Goal: Information Seeking & Learning: Learn about a topic

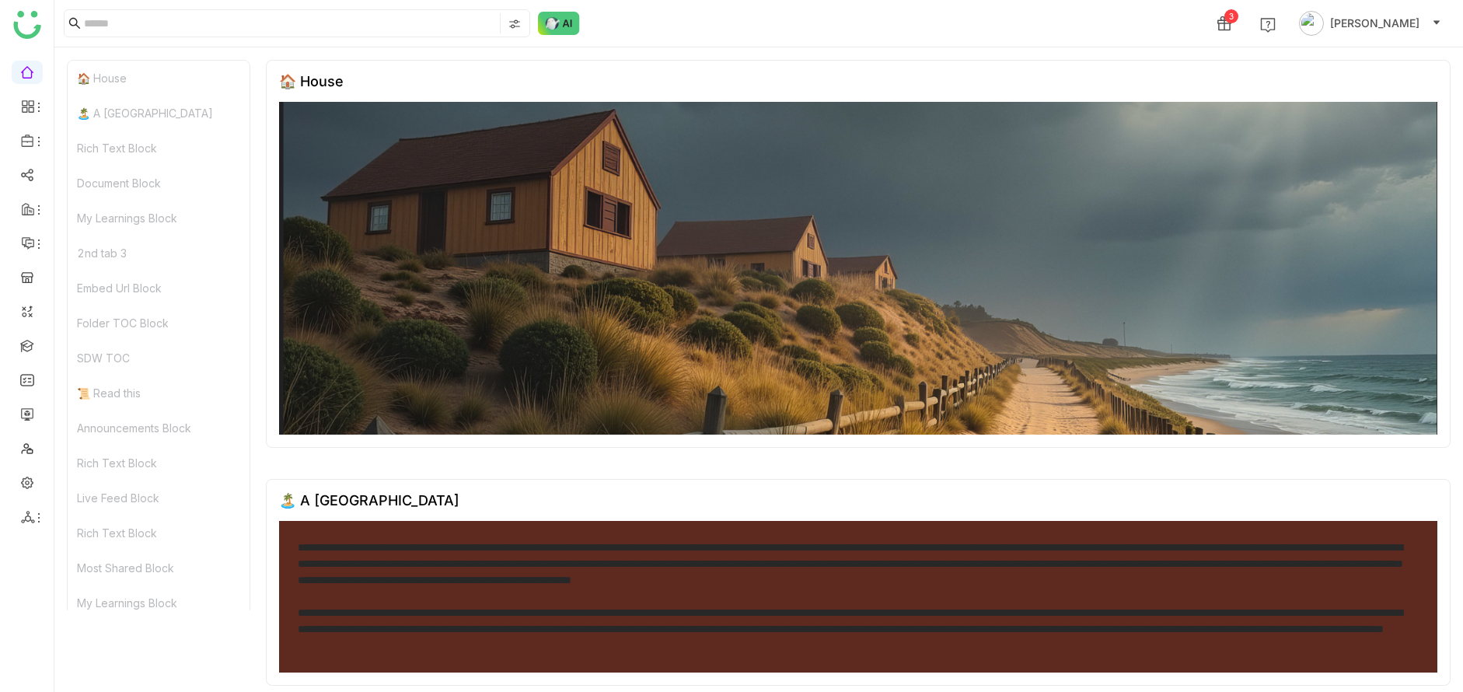
click at [30, 358] on ul at bounding box center [27, 295] width 54 height 490
click at [29, 351] on link at bounding box center [27, 344] width 14 height 13
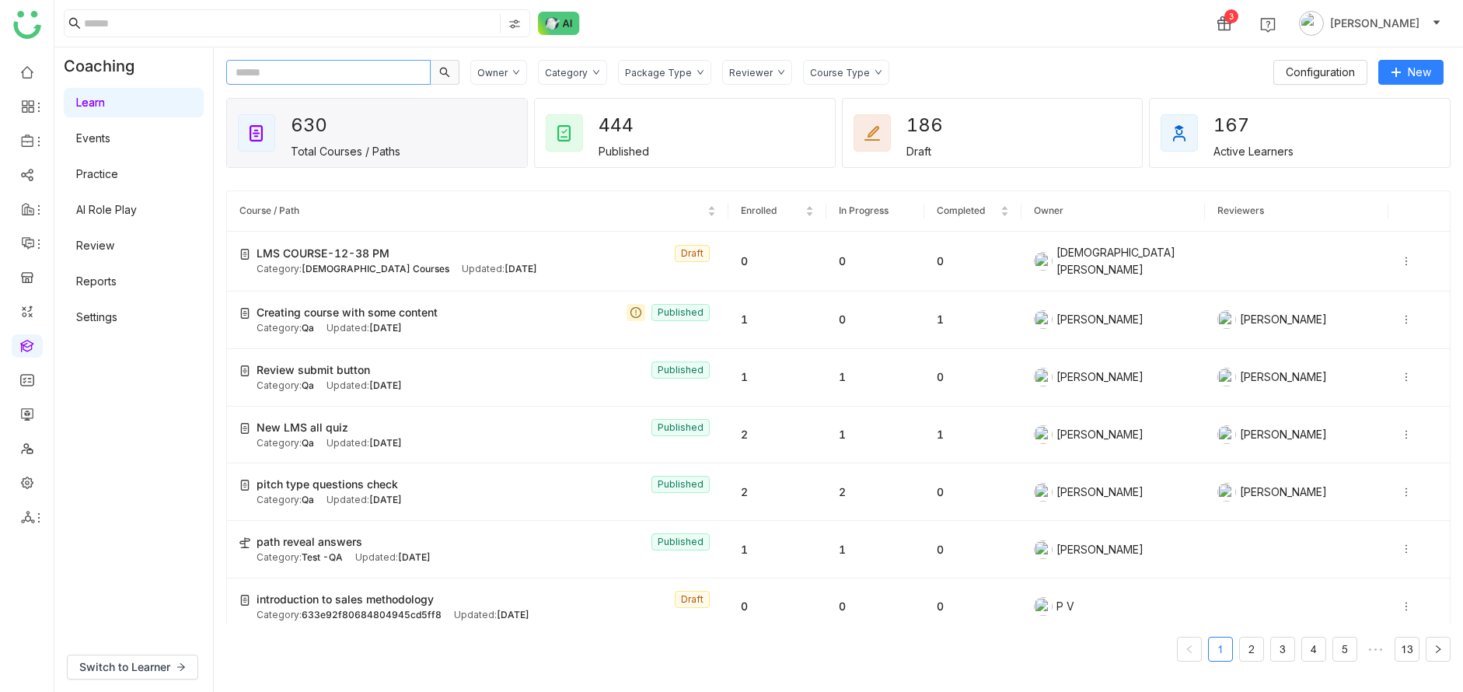
click at [347, 71] on input "text" at bounding box center [328, 72] width 204 height 25
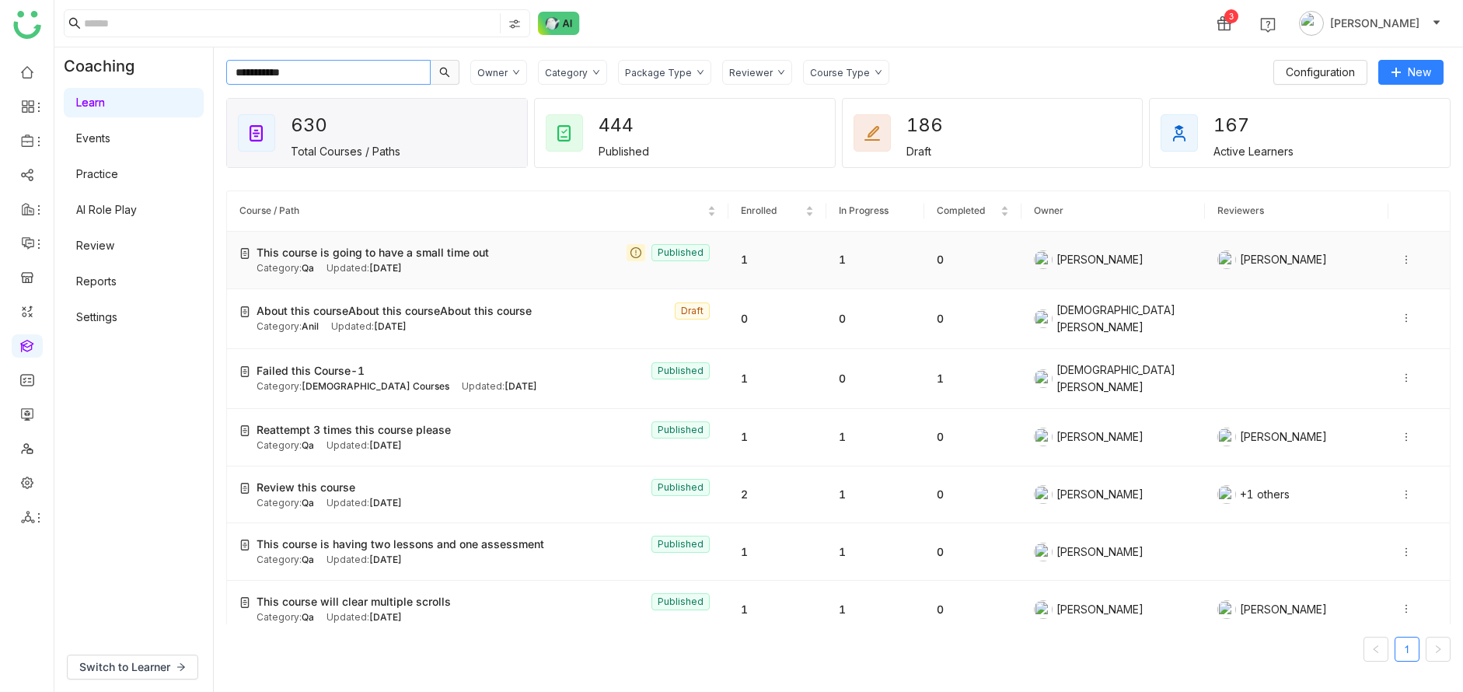
type input "**********"
click at [427, 251] on span "This course is going to have a small time out" at bounding box center [373, 252] width 232 height 17
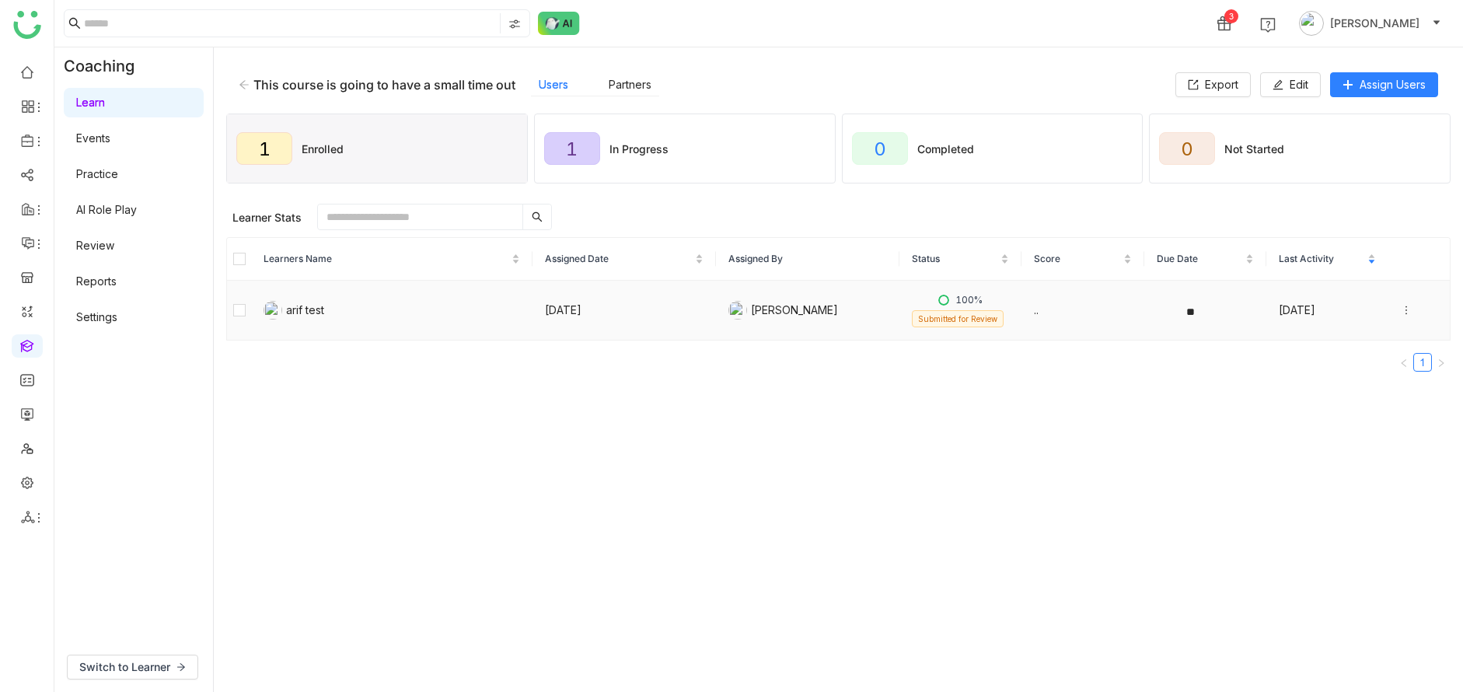
click at [1406, 309] on icon at bounding box center [1406, 310] width 11 height 11
click at [1076, 521] on gtmb-manage-detail-wrapper "This course is going to have a small time out Users Partners Export Edit Assign…" at bounding box center [838, 370] width 1224 height 620
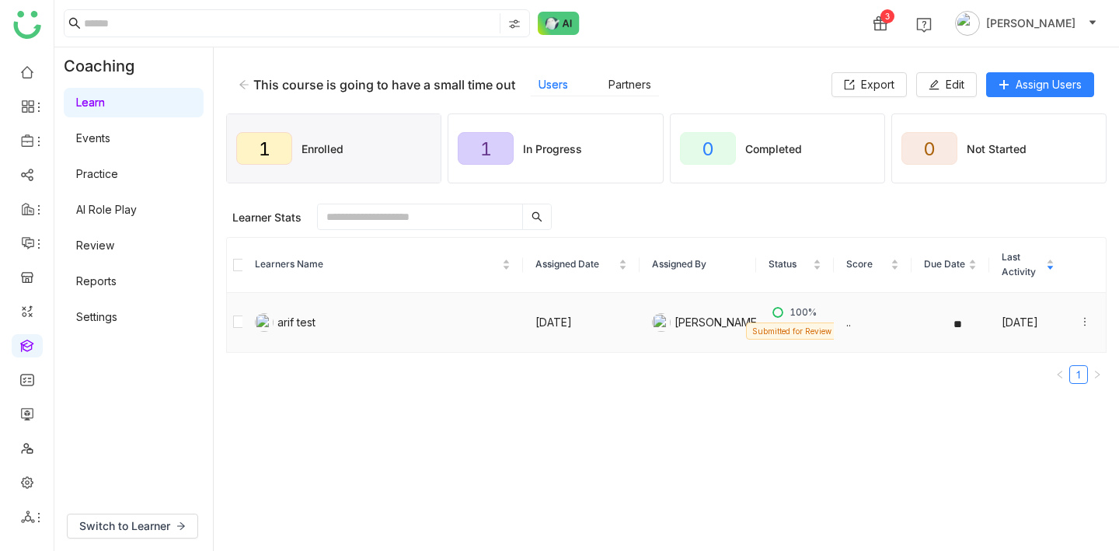
click at [1084, 319] on icon at bounding box center [1085, 322] width 2 height 9
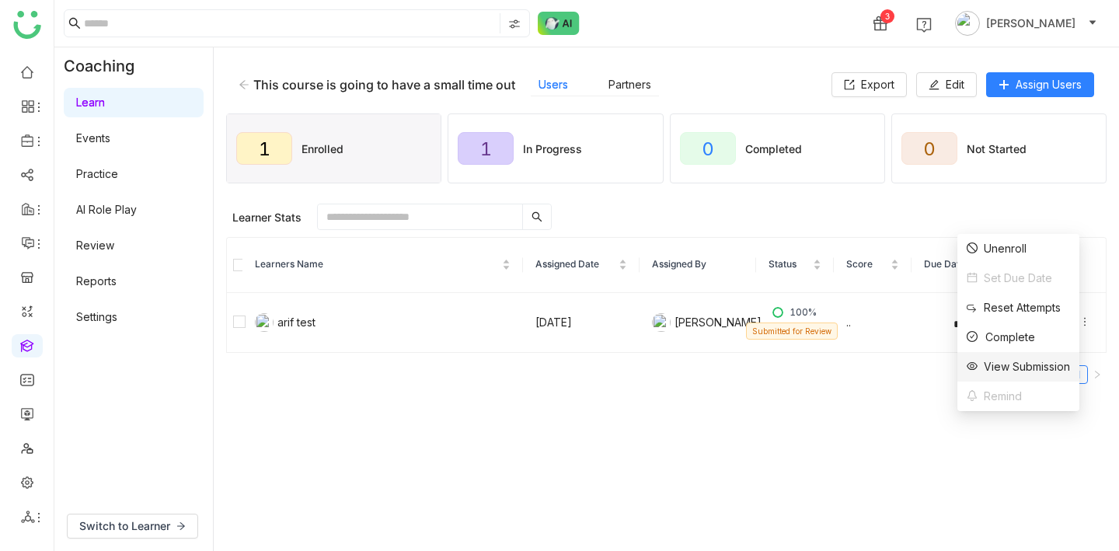
click at [1037, 359] on div "View Submission" at bounding box center [1018, 366] width 103 height 17
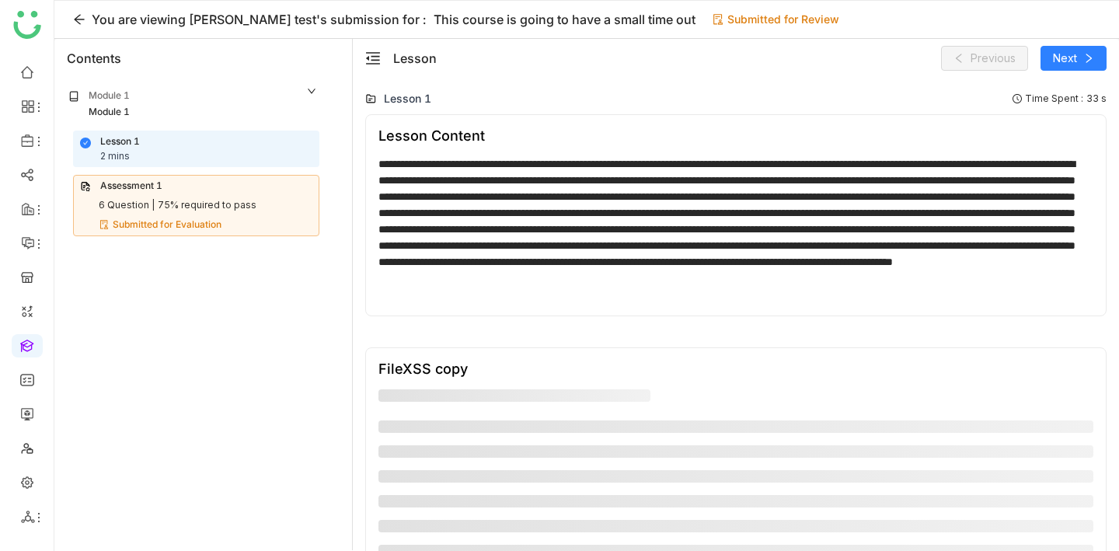
click at [214, 204] on div "75% required to pass" at bounding box center [207, 205] width 99 height 15
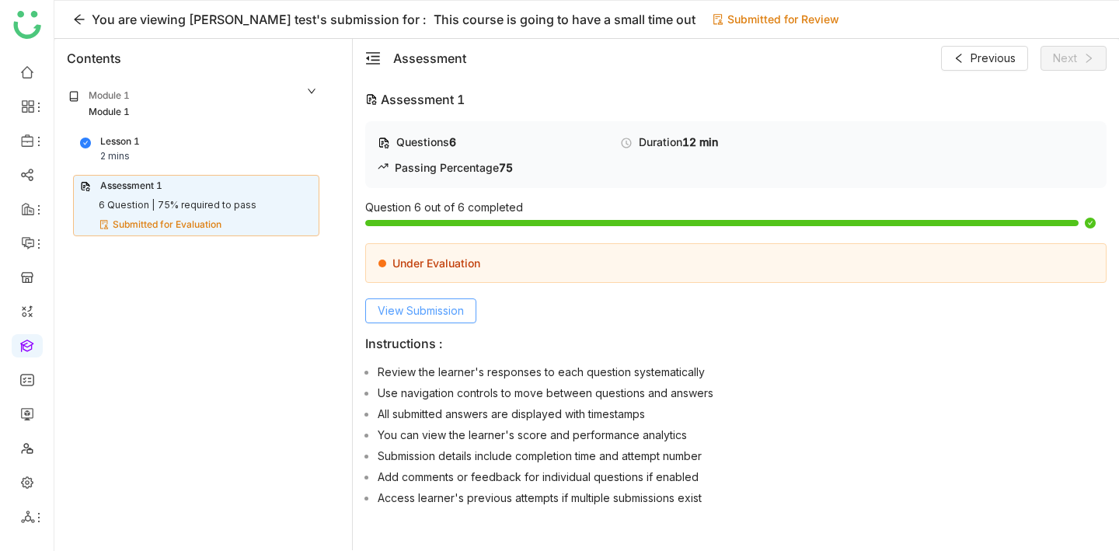
click at [476, 307] on button "View Submission" at bounding box center [420, 311] width 111 height 25
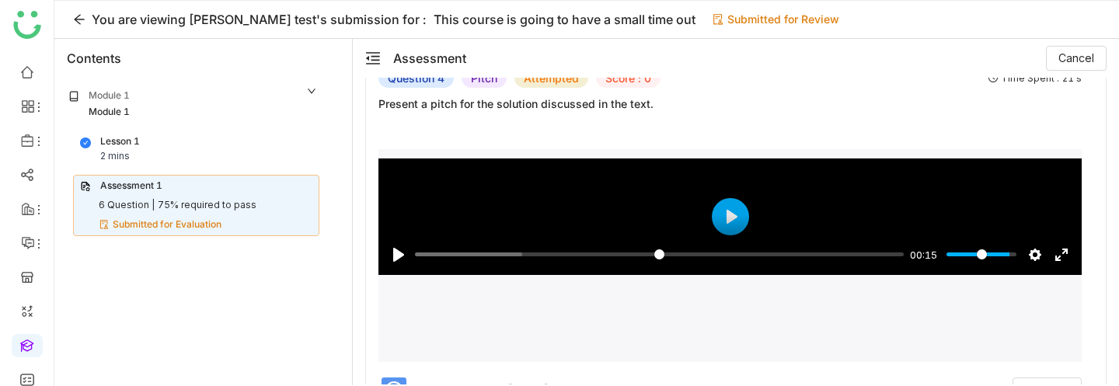
scroll to position [1328, 0]
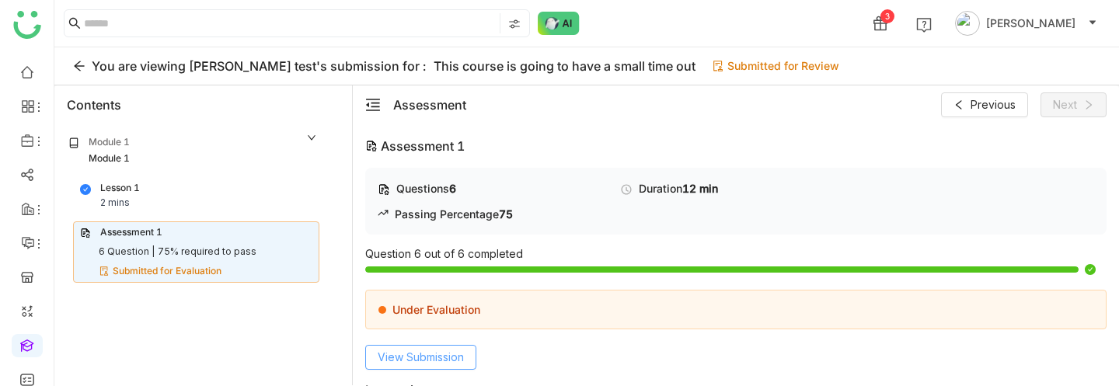
click at [446, 362] on span "View Submission" at bounding box center [421, 357] width 86 height 17
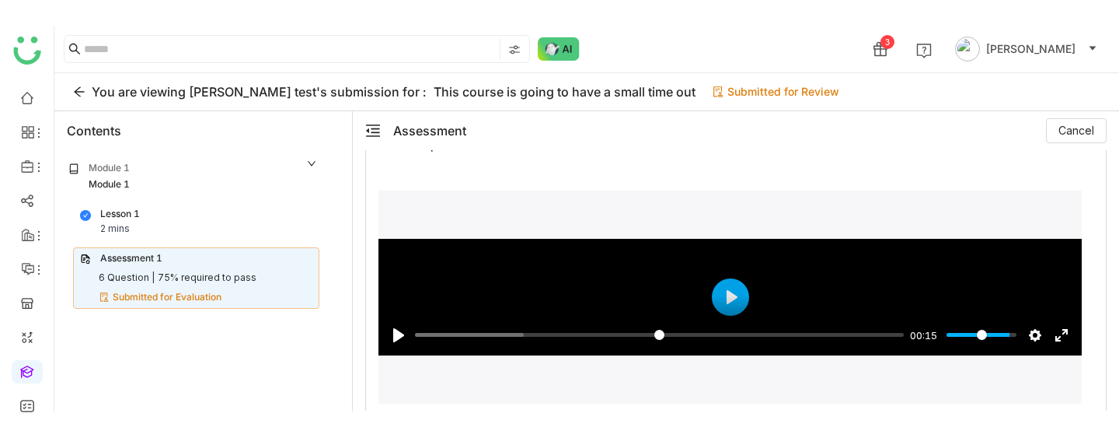
scroll to position [1346, 0]
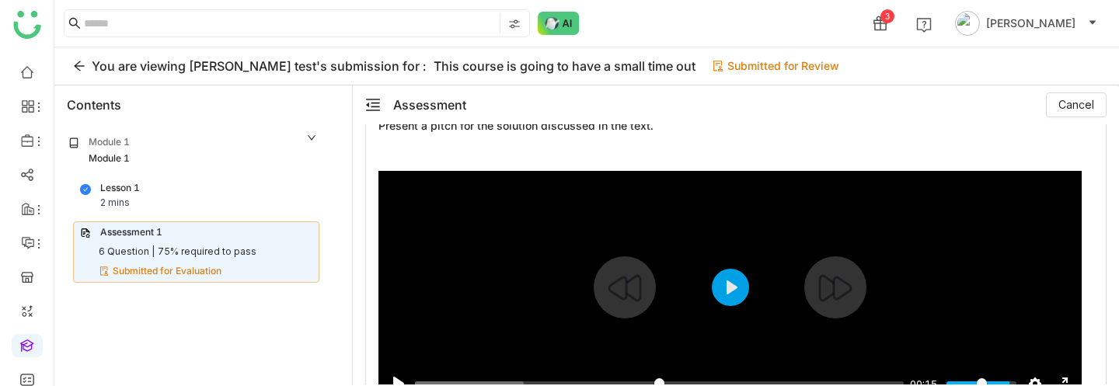
click at [995, 238] on div at bounding box center [731, 287] width 704 height 233
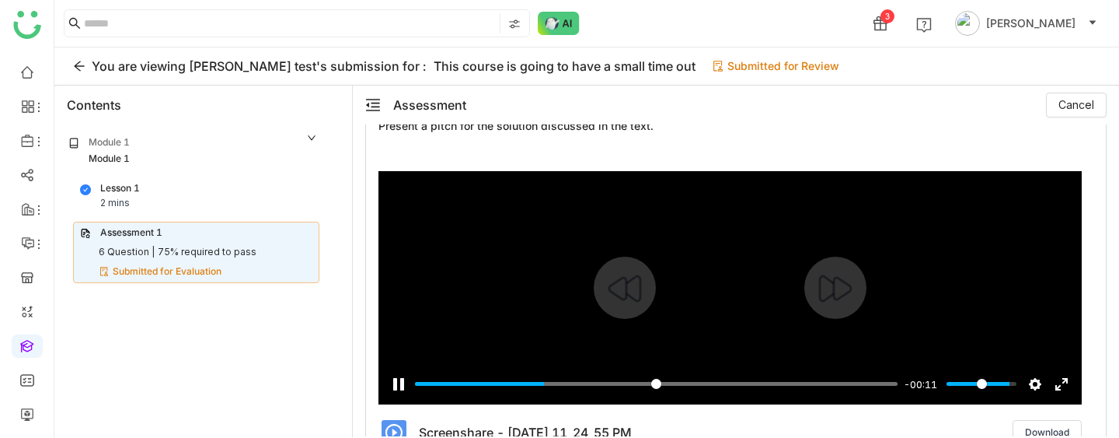
click at [864, 304] on div at bounding box center [836, 288] width 62 height 62
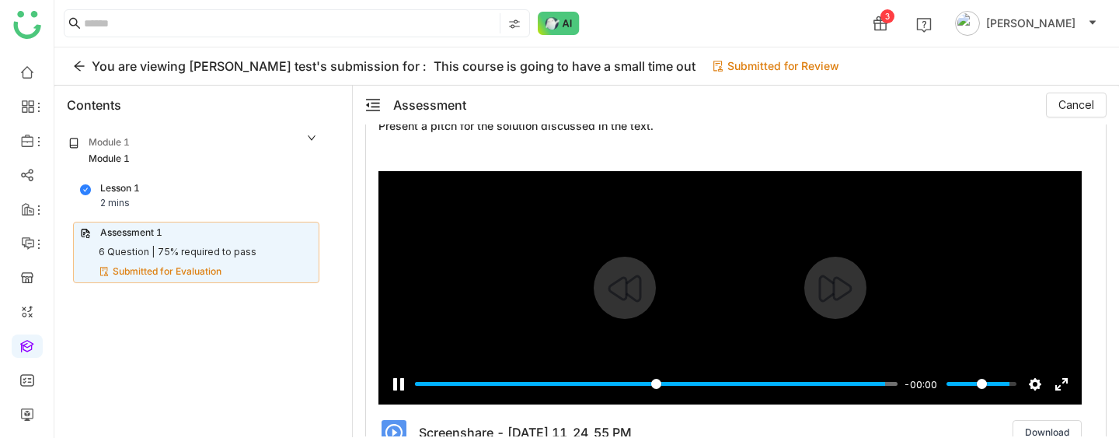
click at [762, 271] on div at bounding box center [731, 287] width 704 height 233
type input "*****"
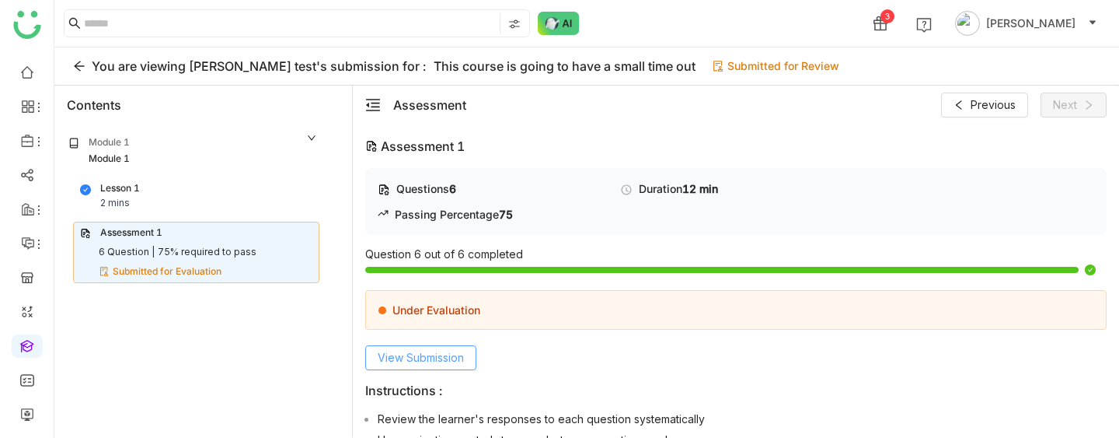
click at [472, 361] on button "View Submission" at bounding box center [420, 357] width 111 height 25
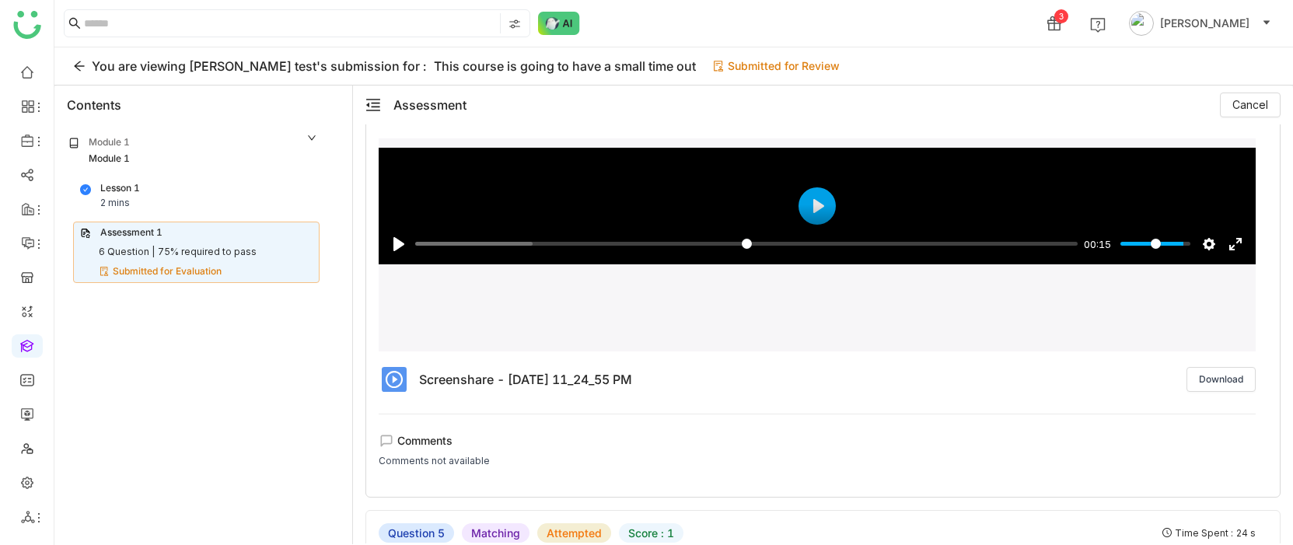
scroll to position [1392, 0]
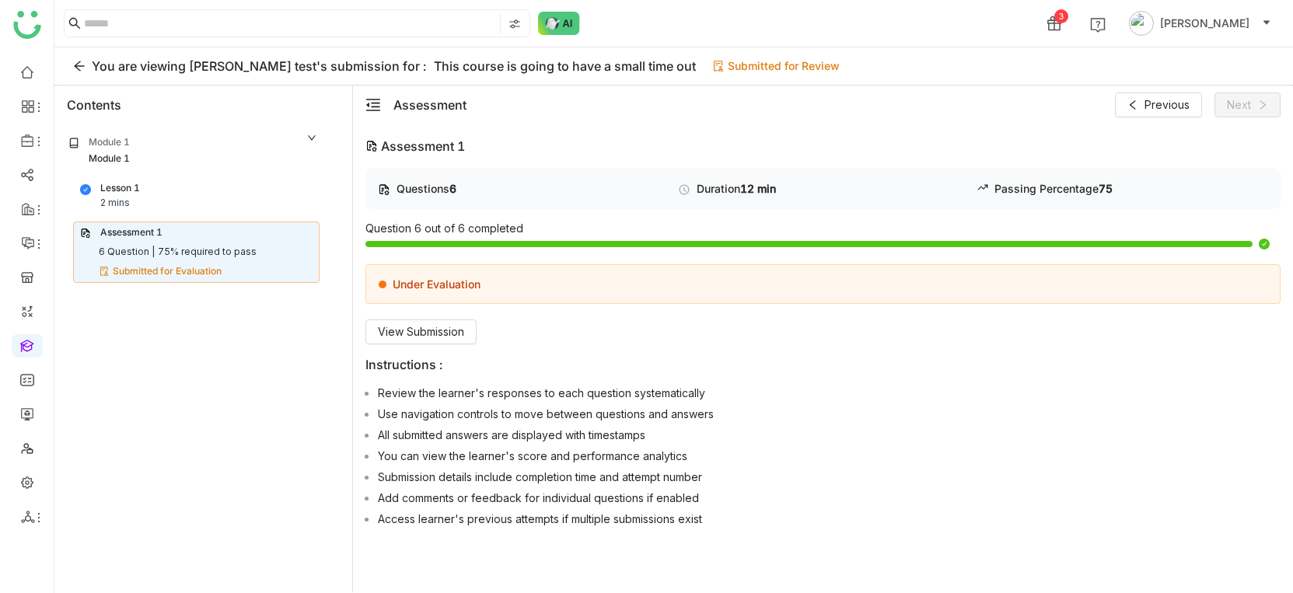
click at [451, 315] on div "Under Evaluation View Submission" at bounding box center [822, 304] width 915 height 80
click at [452, 325] on span "View Submission" at bounding box center [421, 331] width 86 height 17
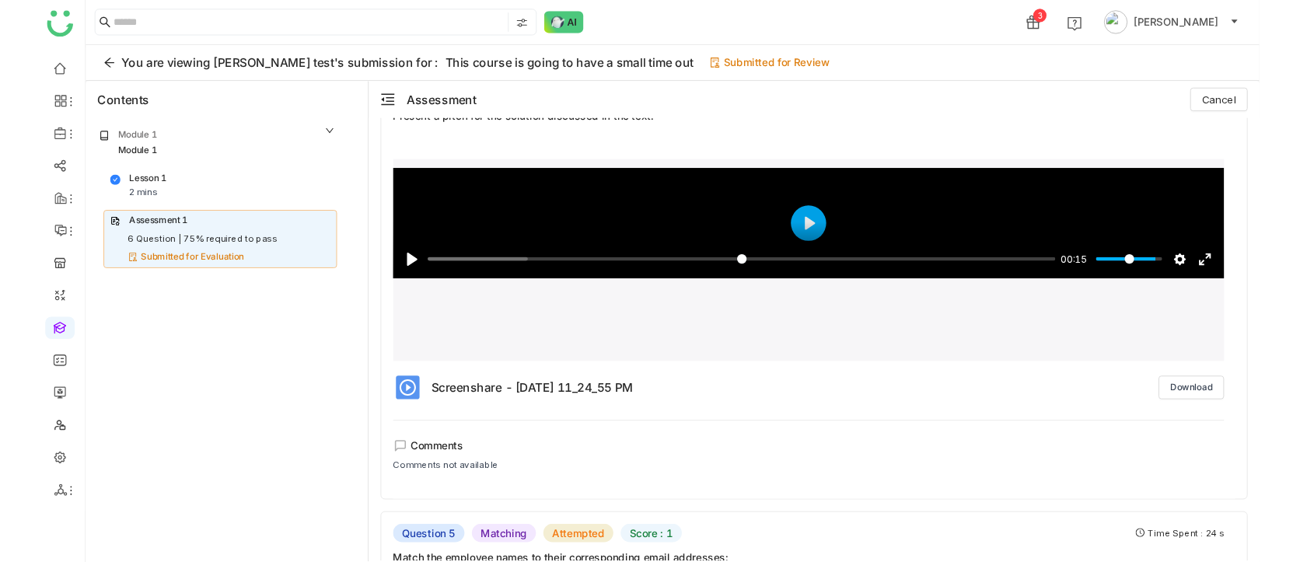
scroll to position [1348, 0]
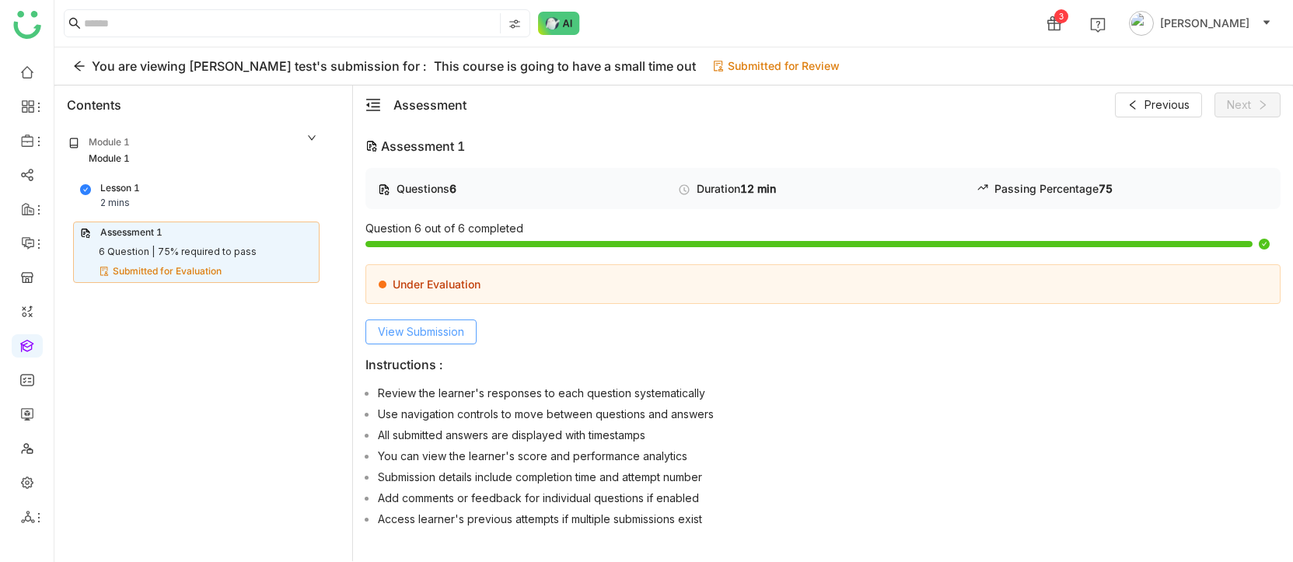
click at [419, 331] on span "View Submission" at bounding box center [421, 331] width 86 height 17
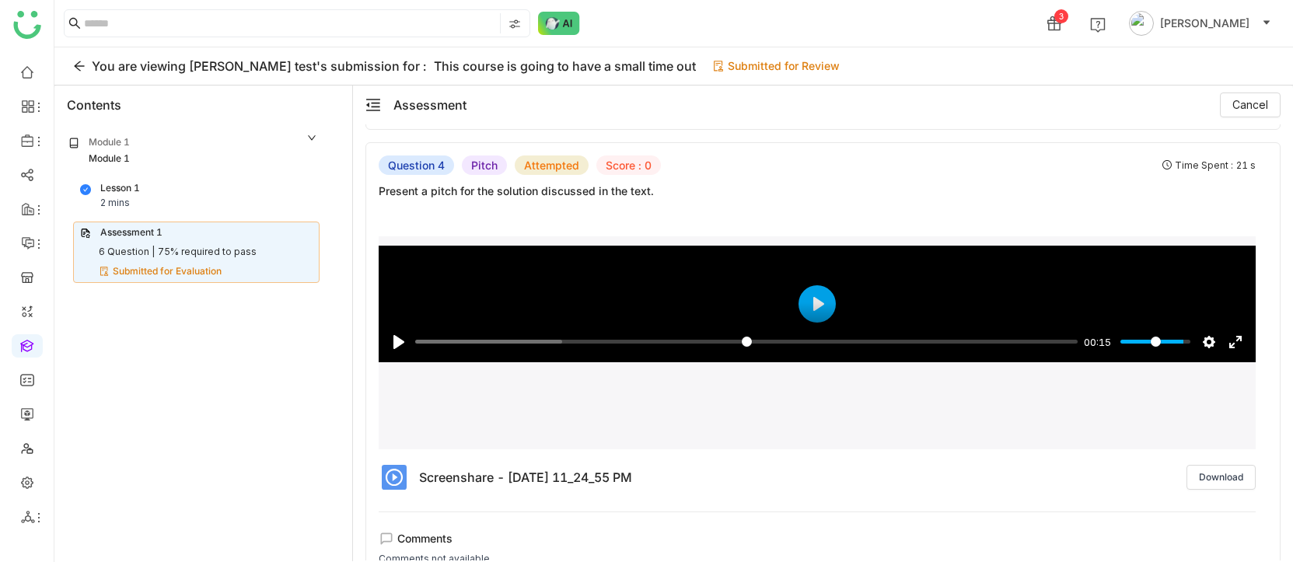
scroll to position [1324, 0]
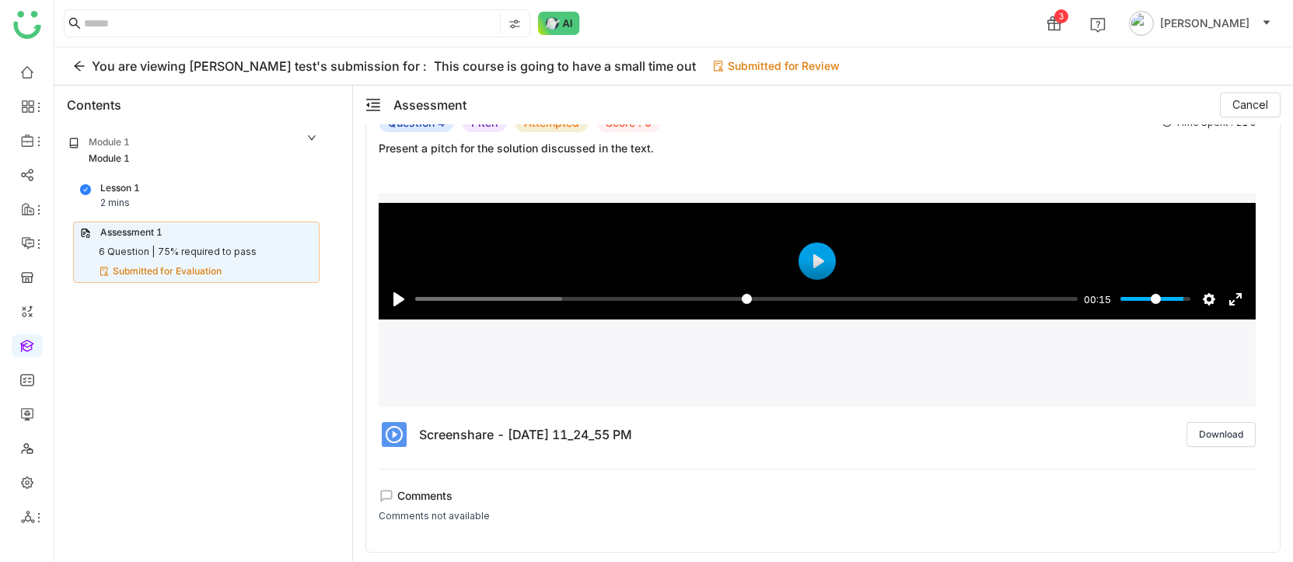
click at [378, 99] on icon "menu-fold" at bounding box center [373, 105] width 14 height 12
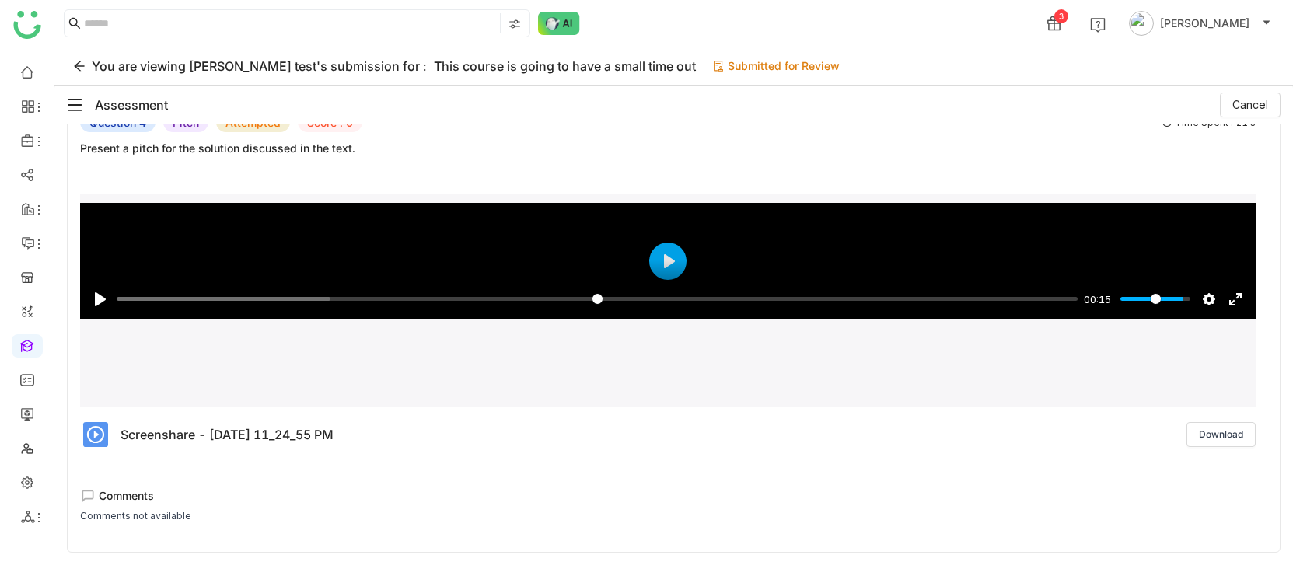
click at [71, 93] on div "Assessment Cancel" at bounding box center [674, 105] width 1214 height 25
click at [75, 109] on icon "menu-fold" at bounding box center [75, 105] width 16 height 16
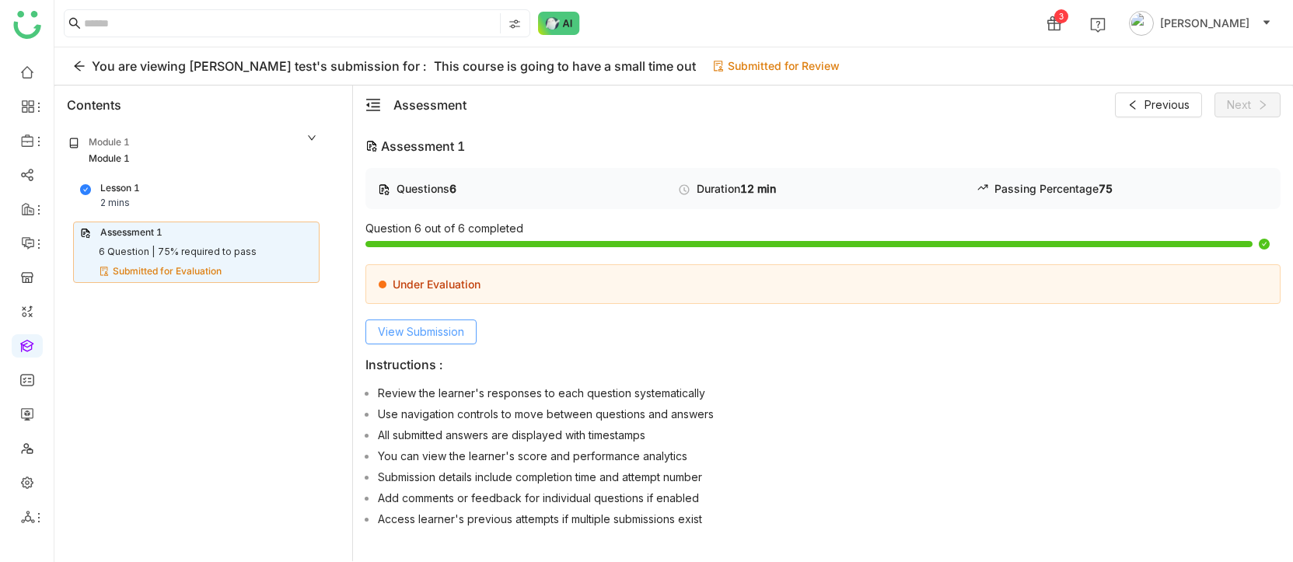
click at [421, 322] on button "View Submission" at bounding box center [420, 332] width 111 height 25
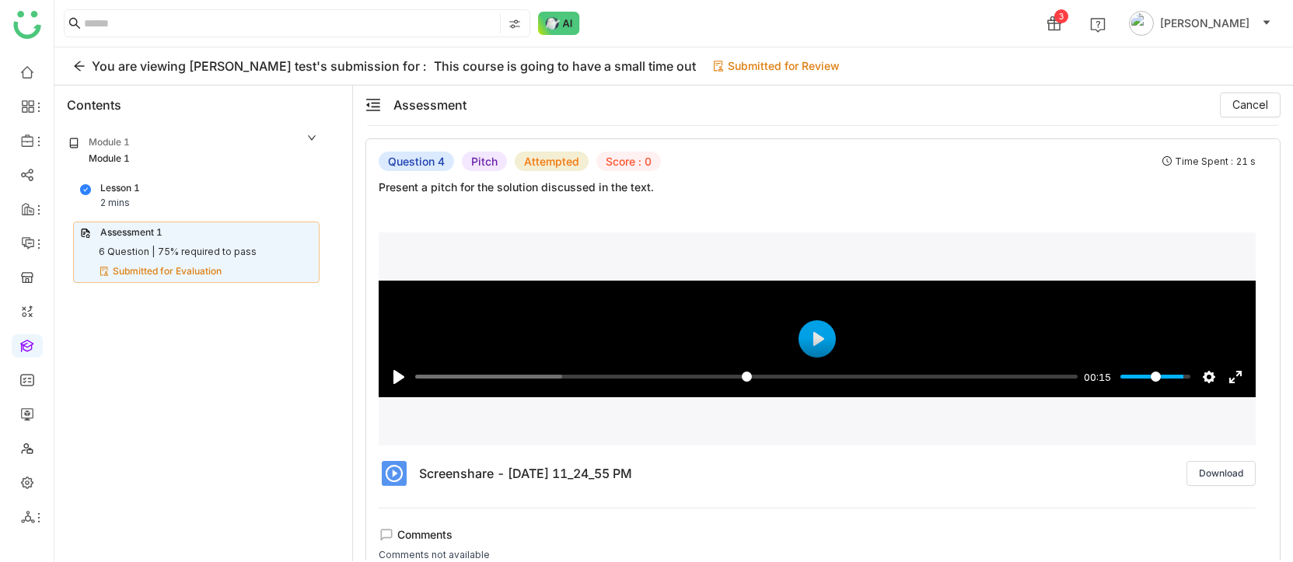
scroll to position [1281, 0]
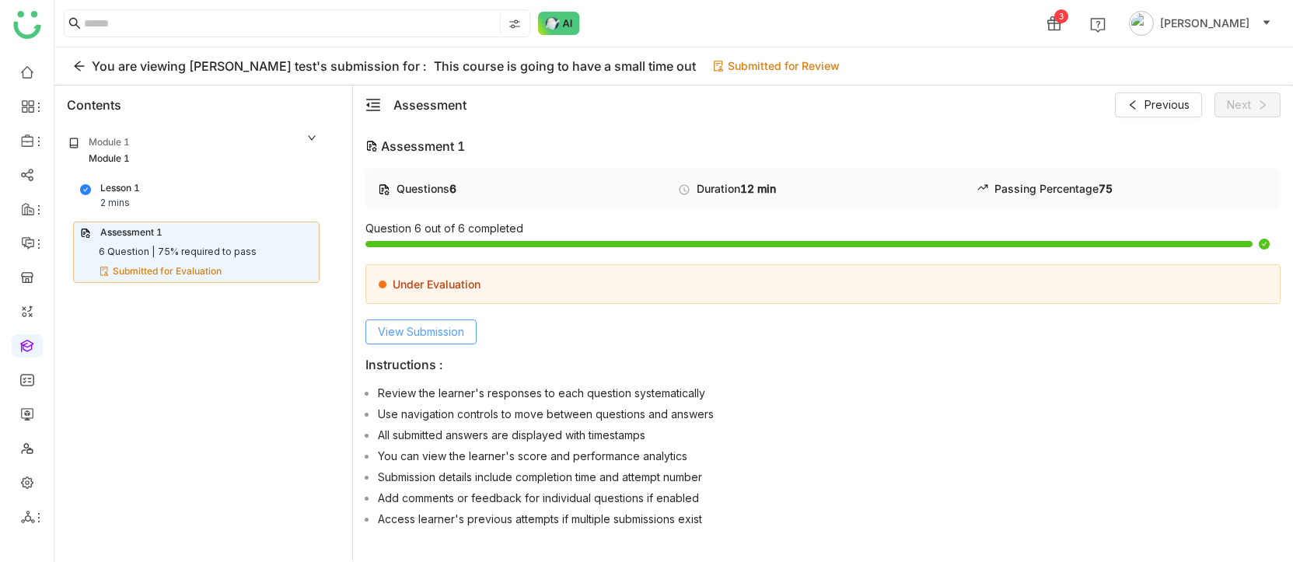
click at [427, 332] on span "View Submission" at bounding box center [421, 331] width 86 height 17
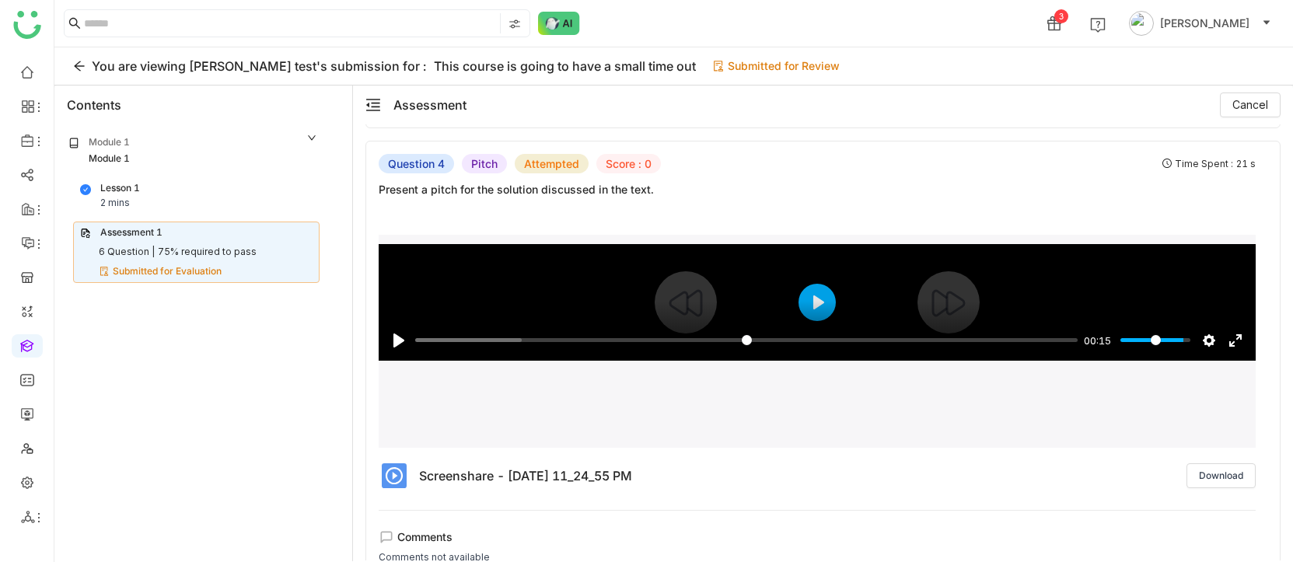
scroll to position [1332, 0]
